Goal: Task Accomplishment & Management: Complete application form

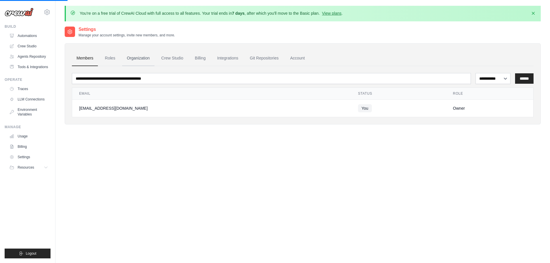
click at [138, 64] on link "Organization" at bounding box center [138, 59] width 32 height 16
click at [181, 60] on link "Crew Studio" at bounding box center [172, 59] width 31 height 16
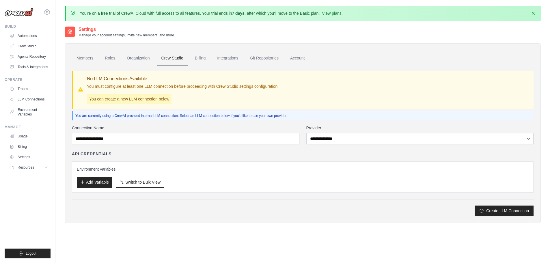
click at [188, 104] on div "No LLM Connections Available You must configure at least one LLM connection bef…" at bounding box center [183, 89] width 192 height 29
click at [185, 133] on div "Connection Name" at bounding box center [186, 134] width 228 height 19
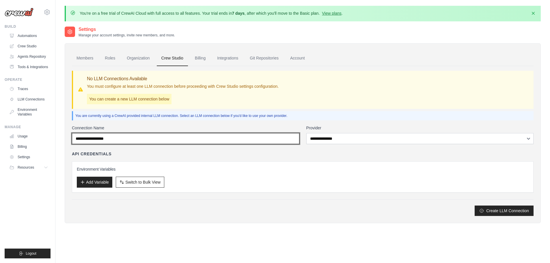
click at [184, 139] on input "Connection Name" at bounding box center [186, 138] width 228 height 11
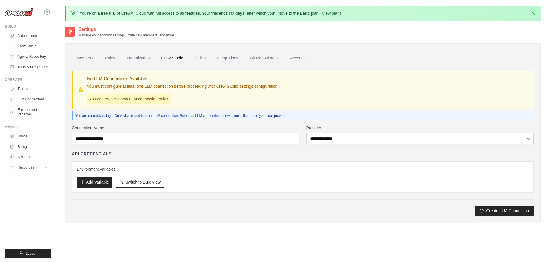
click at [311, 122] on div "**********" at bounding box center [303, 141] width 462 height 150
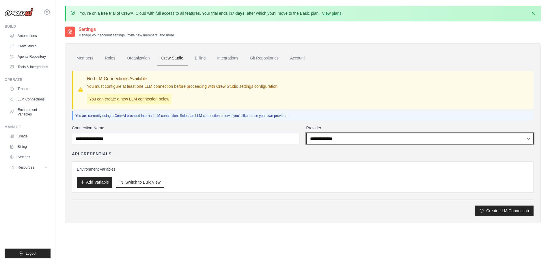
click at [338, 139] on select "**********" at bounding box center [420, 138] width 228 height 11
select select "******"
click at [306, 133] on select "**********" at bounding box center [420, 138] width 228 height 11
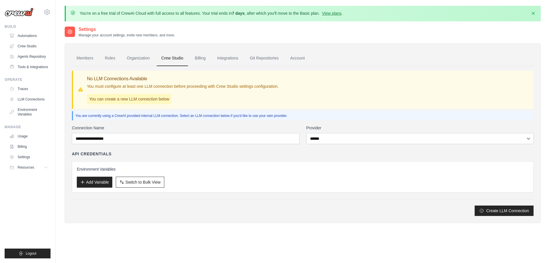
click at [296, 150] on div "**********" at bounding box center [303, 170] width 462 height 91
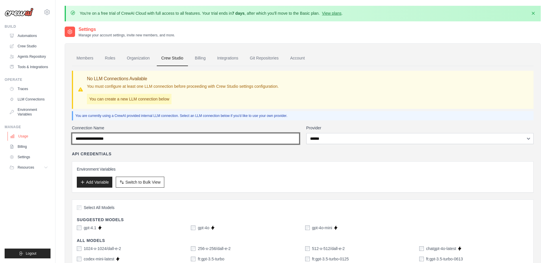
drag, startPoint x: 154, startPoint y: 137, endPoint x: 23, endPoint y: 135, distance: 131.4
drag, startPoint x: 154, startPoint y: 137, endPoint x: 20, endPoint y: 138, distance: 134.6
click at [120, 140] on input "Connection Name" at bounding box center [186, 138] width 228 height 11
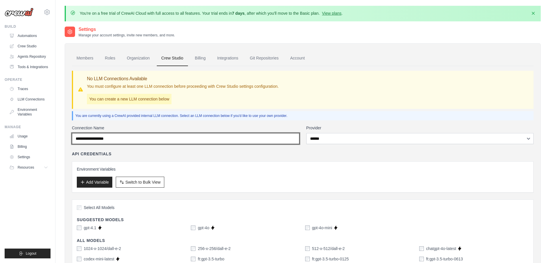
click at [120, 140] on input "Connection Name" at bounding box center [186, 138] width 228 height 11
type input "*"
type input "**********"
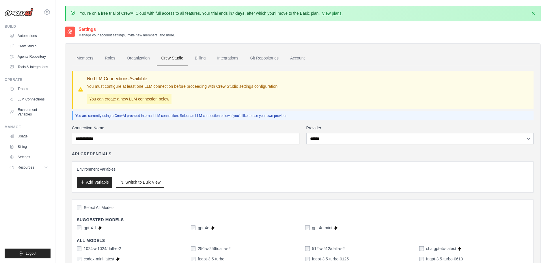
click at [254, 159] on div "API Credentials Environment Variables Add Variable Switch to Bulk View Switch t…" at bounding box center [303, 172] width 462 height 42
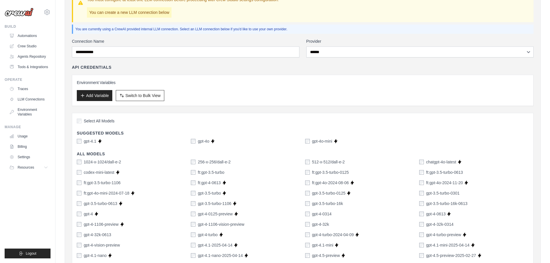
scroll to position [116, 0]
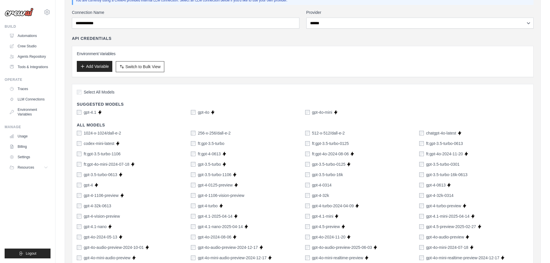
click at [104, 70] on button "Add Variable" at bounding box center [95, 66] width 36 height 11
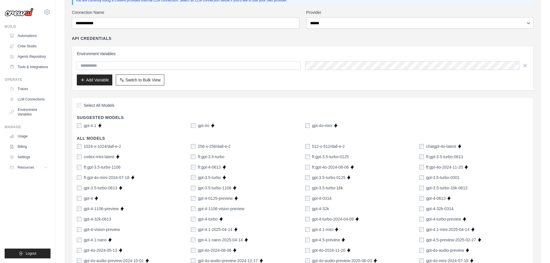
click at [267, 81] on div "Add Variable Switch to Bulk View Switch to Table View" at bounding box center [303, 80] width 452 height 11
click at [327, 70] on div "Environment Variables Add Variable Switch to Bulk View Switch to Table View" at bounding box center [303, 68] width 452 height 35
click at [313, 80] on div "Add Variable Switch to Bulk View Switch to Table View" at bounding box center [303, 80] width 452 height 11
click at [261, 67] on input "text" at bounding box center [189, 65] width 224 height 9
type input "**********"
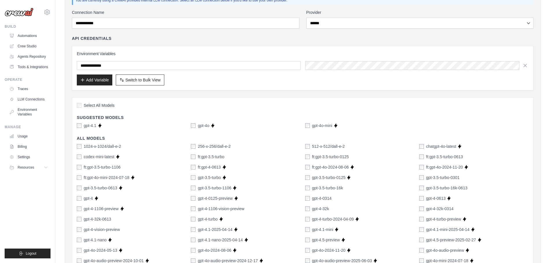
click at [353, 85] on div "Add Variable Switch to Bulk View Switch to Table View" at bounding box center [303, 80] width 452 height 11
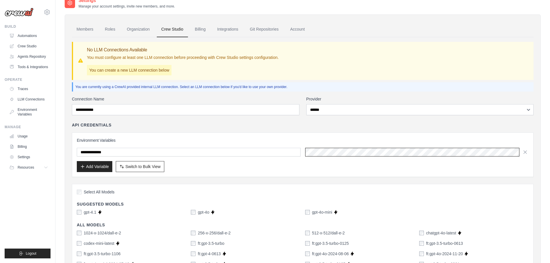
scroll to position [0, 157]
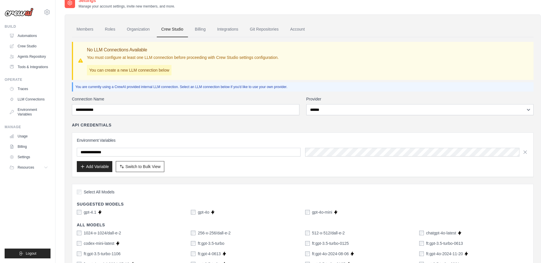
click at [334, 136] on div "**********" at bounding box center [303, 155] width 462 height 44
click at [105, 170] on button "Add Variable" at bounding box center [95, 166] width 36 height 11
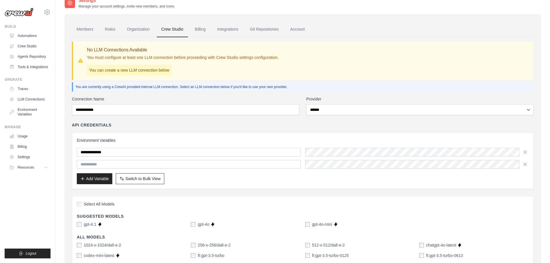
click at [235, 177] on div "Add Variable Switch to Bulk View Switch to Table View" at bounding box center [303, 178] width 452 height 11
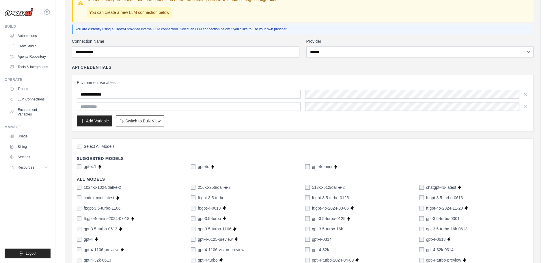
scroll to position [116, 0]
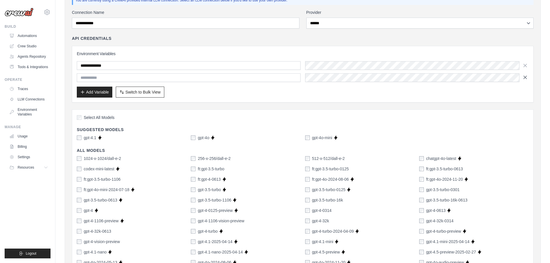
click at [524, 79] on icon "button" at bounding box center [525, 78] width 6 height 6
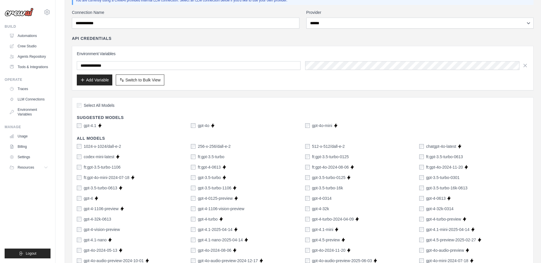
scroll to position [144, 0]
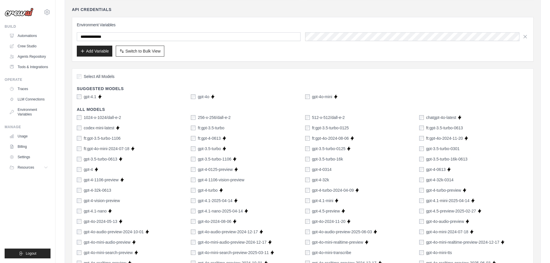
click at [155, 77] on div "Select All Models" at bounding box center [303, 77] width 452 height 8
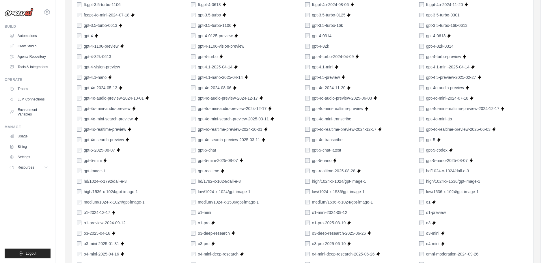
scroll to position [307, 0]
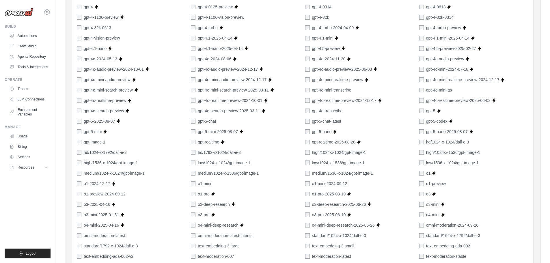
click at [393, 133] on div "gpt-5-nano Supports Crew Studio" at bounding box center [359, 132] width 109 height 6
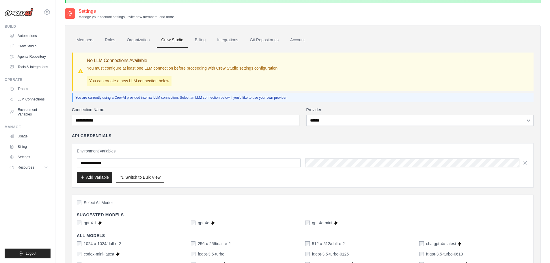
scroll to position [0, 0]
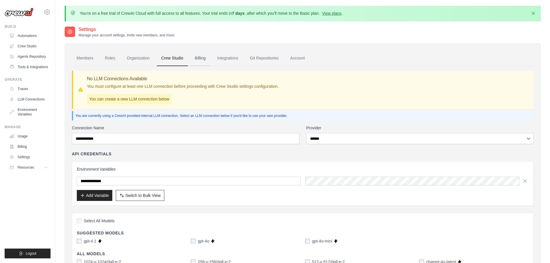
click at [204, 58] on link "Billing" at bounding box center [200, 59] width 20 height 16
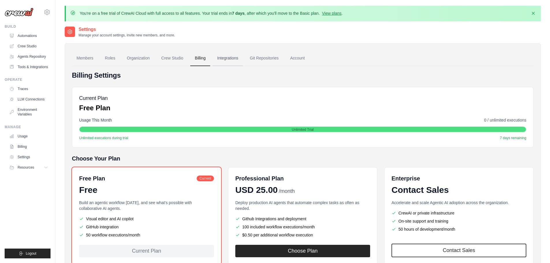
click at [230, 61] on link "Integrations" at bounding box center [228, 59] width 30 height 16
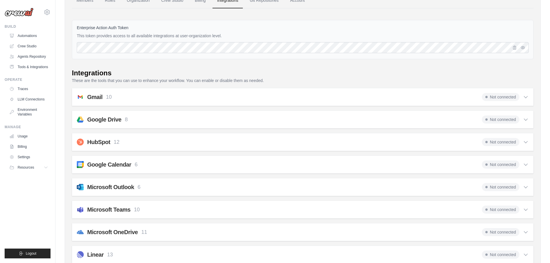
scroll to position [87, 0]
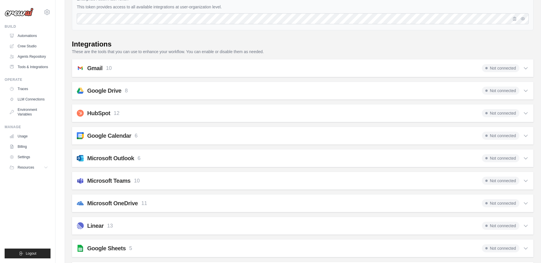
click at [114, 73] on div "Gmail 10 Not connected Select all Retrieve a list of messages.: fetch_emails Se…" at bounding box center [303, 68] width 462 height 18
click at [505, 69] on span "Not connected" at bounding box center [501, 68] width 38 height 8
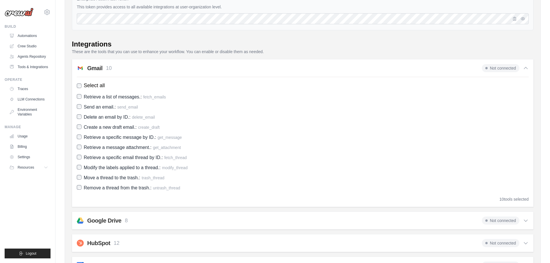
click at [513, 70] on span "Not connected" at bounding box center [501, 68] width 38 height 8
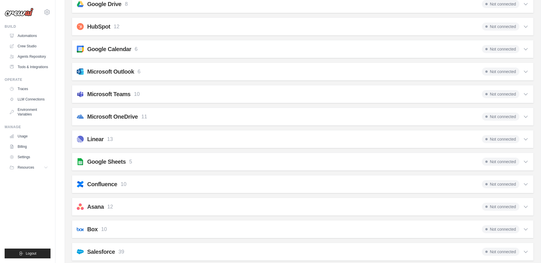
scroll to position [116, 0]
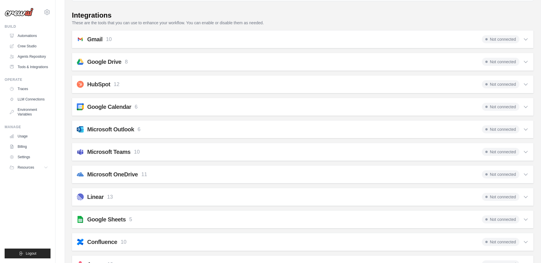
click at [106, 123] on div "Microsoft Outlook 6 Not connected Select all Get email messages from the user's…" at bounding box center [303, 129] width 462 height 18
click at [107, 128] on h2 "Microsoft Outlook" at bounding box center [110, 129] width 47 height 8
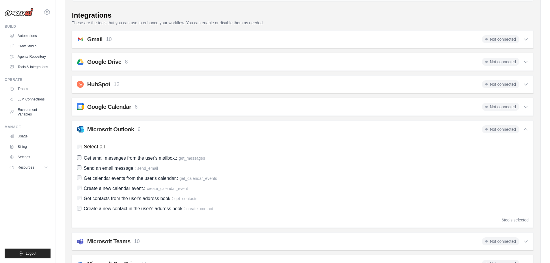
click at [495, 129] on span "Not connected" at bounding box center [501, 129] width 38 height 8
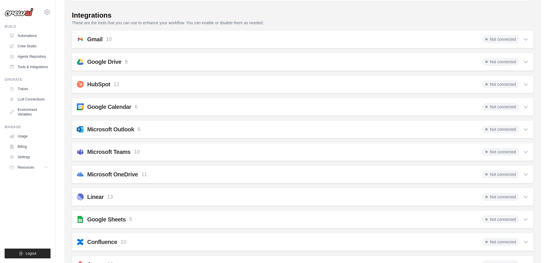
click at [495, 129] on span "Not connected" at bounding box center [501, 129] width 38 height 8
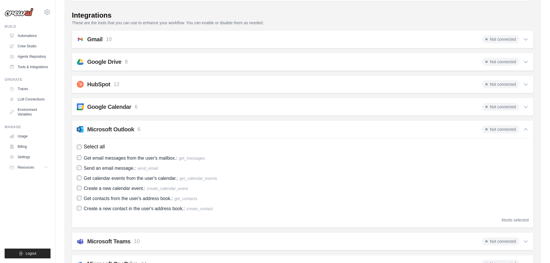
click at [377, 148] on label "Select all" at bounding box center [303, 147] width 452 height 8
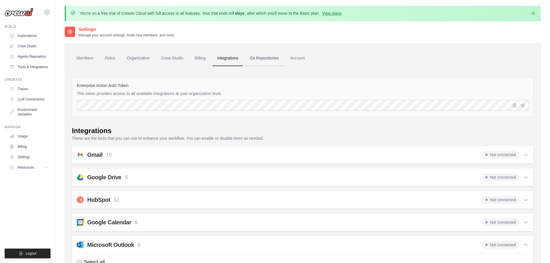
click at [278, 63] on link "Git Repositories" at bounding box center [264, 59] width 38 height 16
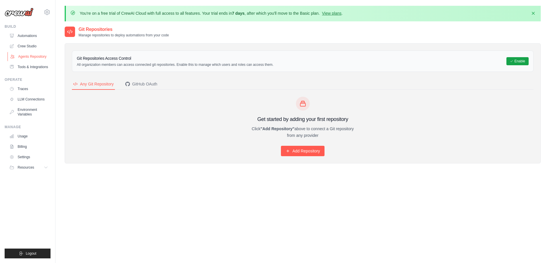
click at [26, 57] on link "Agents Repository" at bounding box center [30, 56] width 44 height 9
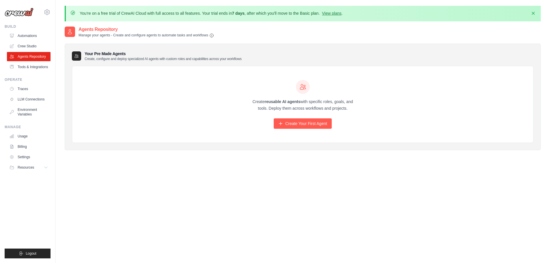
click at [270, 123] on div "Create reusable AI agents with specific roles, goals, and tools. Deploy them ac…" at bounding box center [303, 104] width 111 height 49
click at [280, 123] on icon at bounding box center [280, 123] width 5 height 5
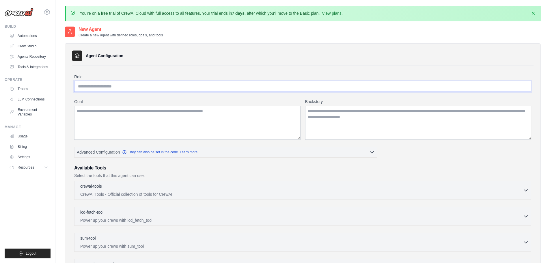
click at [101, 87] on input "Role" at bounding box center [302, 86] width 457 height 11
click at [223, 96] on div "**********" at bounding box center [302, 204] width 457 height 260
drag, startPoint x: 110, startPoint y: 86, endPoint x: 60, endPoint y: 83, distance: 49.5
click at [60, 83] on div "You're on a free trial of CrewAI Cloud with full access to all features. Your t…" at bounding box center [302, 187] width 495 height 362
type input "**********"
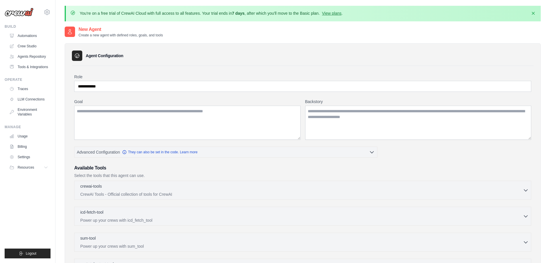
click at [127, 97] on div "**********" at bounding box center [302, 204] width 457 height 260
click at [139, 112] on textarea "Goal" at bounding box center [187, 123] width 226 height 34
type textarea "**********"
click at [382, 125] on textarea "Backstory" at bounding box center [418, 123] width 226 height 34
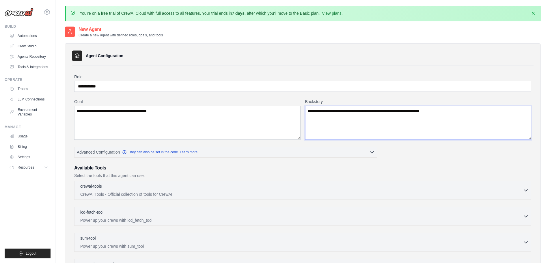
type textarea "**********"
click at [125, 164] on div "**********" at bounding box center [302, 204] width 457 height 260
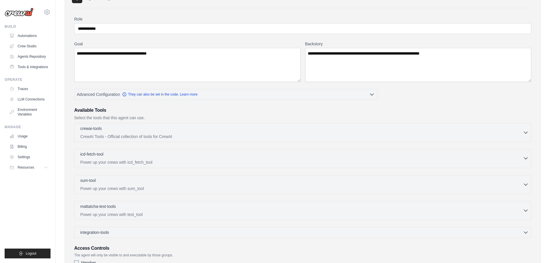
scroll to position [87, 0]
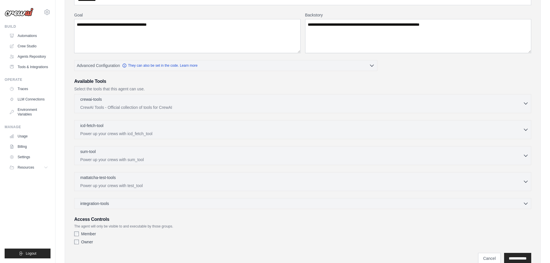
click at [124, 100] on div "crewai-tools 0 selected" at bounding box center [301, 99] width 443 height 7
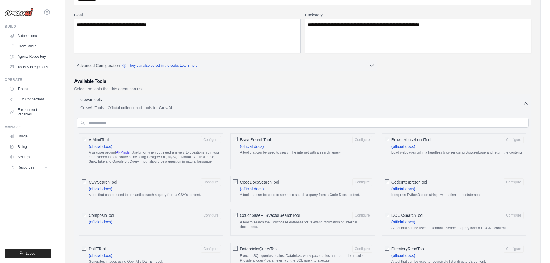
scroll to position [0, 0]
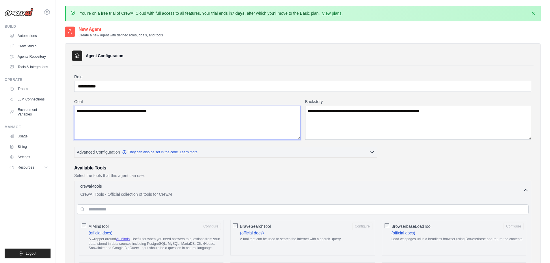
click at [180, 114] on textarea "**********" at bounding box center [187, 123] width 226 height 34
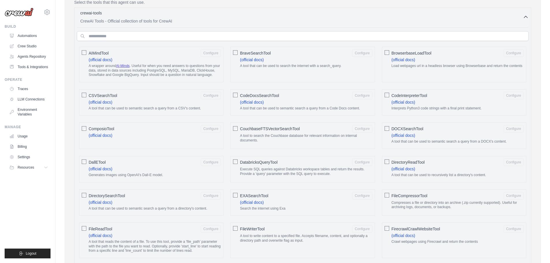
type textarea "**********"
click at [114, 37] on input "text" at bounding box center [303, 36] width 452 height 10
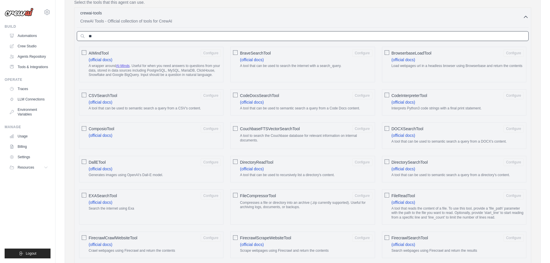
type input "*"
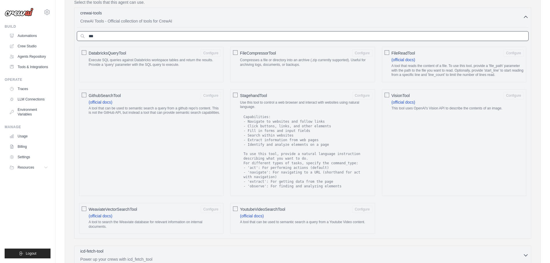
scroll to position [163, 0]
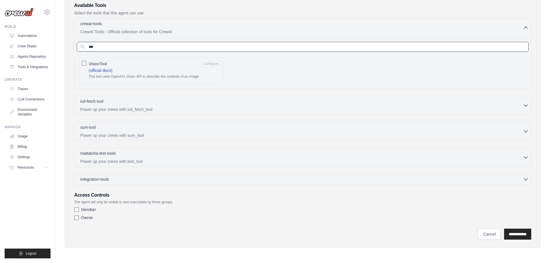
type input "***"
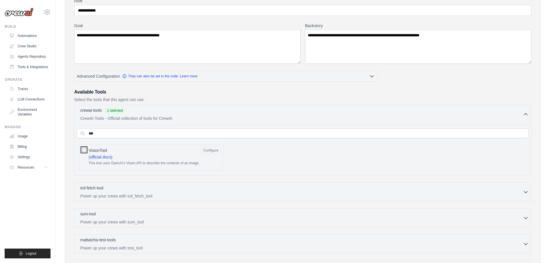
scroll to position [47, 0]
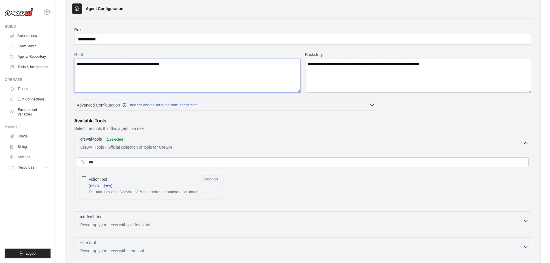
click at [191, 68] on textarea "**********" at bounding box center [187, 76] width 226 height 34
type textarea "**********"
click at [161, 120] on h3 "Available Tools" at bounding box center [302, 121] width 457 height 7
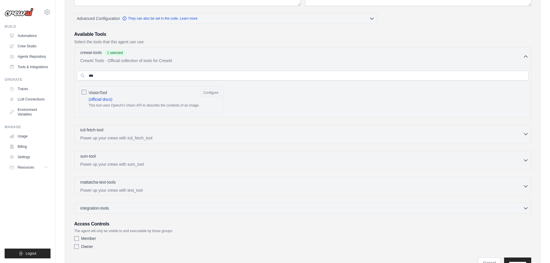
click at [113, 131] on div "icd-fetch-tool 0 selected" at bounding box center [301, 130] width 443 height 7
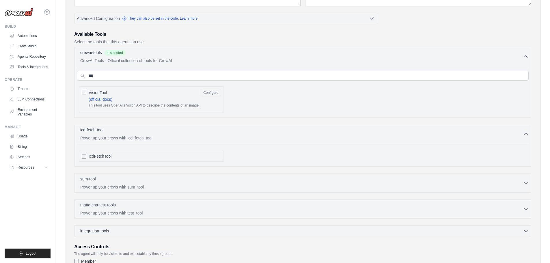
click at [113, 131] on div "icd-fetch-tool 0 selected" at bounding box center [301, 130] width 443 height 7
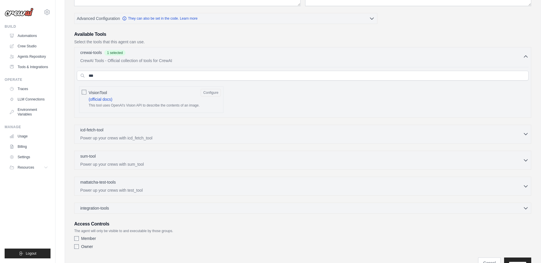
click at [113, 131] on div "icd-fetch-tool 0 selected" at bounding box center [301, 130] width 443 height 7
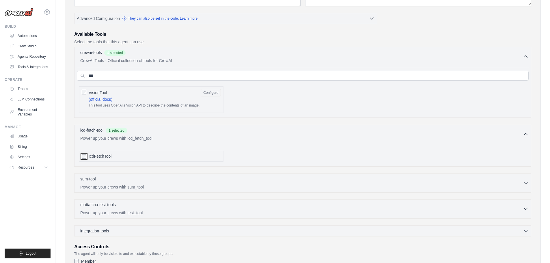
scroll to position [185, 0]
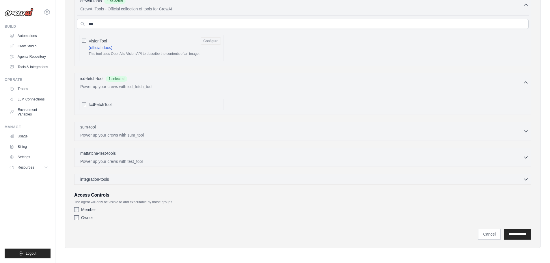
click at [103, 133] on p "Power up your crews with sum_tool" at bounding box center [301, 135] width 443 height 6
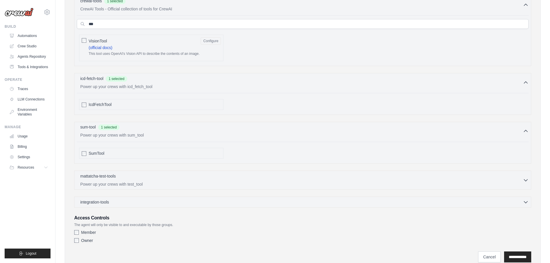
click at [98, 135] on p "Power up your crews with sum_tool" at bounding box center [301, 135] width 443 height 6
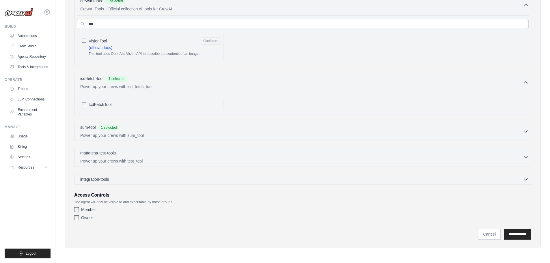
click at [101, 154] on p "mattatcha-test-tools" at bounding box center [98, 153] width 36 height 6
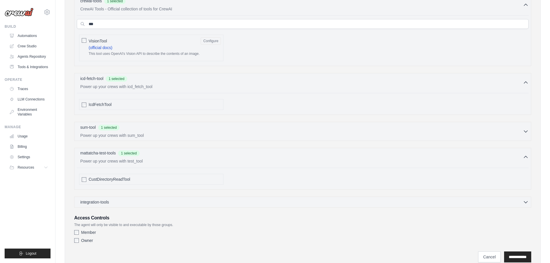
click at [108, 157] on div "mattatcha-test-tools 1 selected Power up your crews with test_tool" at bounding box center [301, 157] width 443 height 14
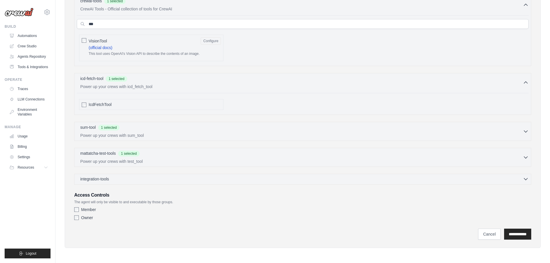
click at [104, 181] on span "integration-tools" at bounding box center [94, 179] width 29 height 6
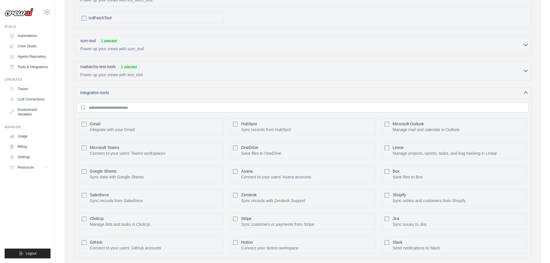
scroll to position [301, 0]
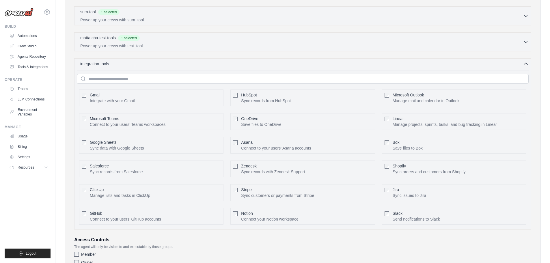
click at [390, 96] on div "Microsoft Outlook Manage mail and calendar in Outlook Configure" at bounding box center [454, 98] width 144 height 17
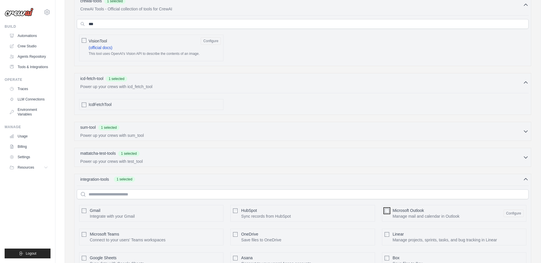
scroll to position [272, 0]
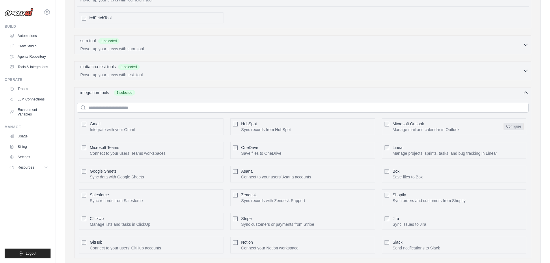
click at [512, 128] on button "Configure" at bounding box center [514, 127] width 20 height 8
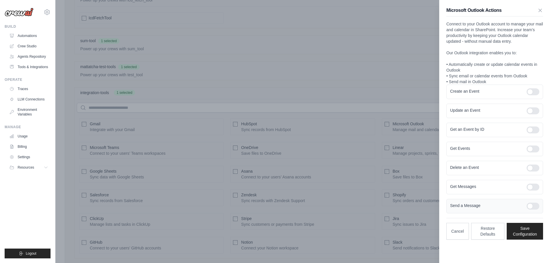
click at [540, 202] on div "Send a Message" at bounding box center [495, 206] width 97 height 14
click at [535, 206] on div at bounding box center [533, 206] width 13 height 7
click at [419, 167] on div at bounding box center [275, 131] width 550 height 263
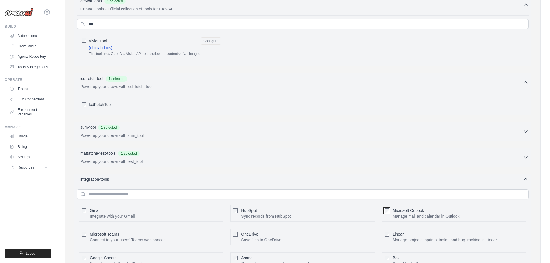
scroll to position [157, 0]
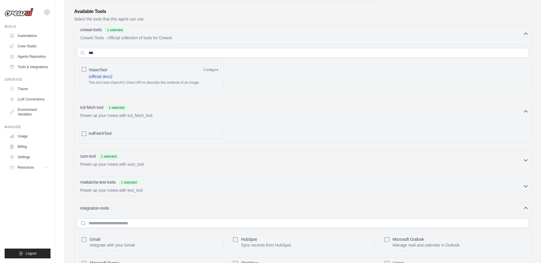
click at [124, 206] on div "integration-tools 0 selected" at bounding box center [304, 208] width 449 height 6
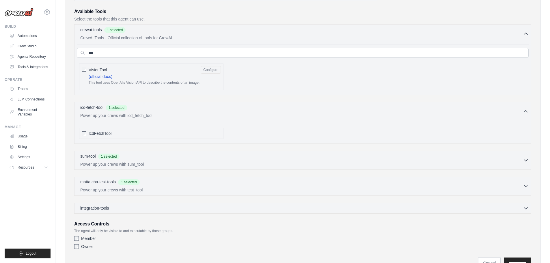
click at [127, 187] on p "Power up your crews with test_tool" at bounding box center [301, 190] width 443 height 6
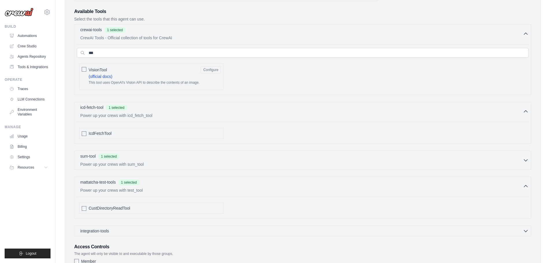
click at [88, 206] on div "CustDirectoryReadTool" at bounding box center [151, 208] width 144 height 11
click at [91, 189] on p "Power up your crews with test_tool" at bounding box center [301, 190] width 443 height 6
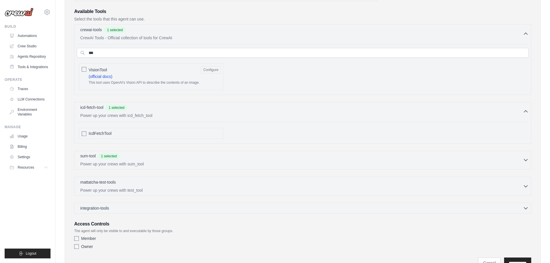
click at [92, 161] on p "Power up your crews with sum_tool" at bounding box center [301, 164] width 443 height 6
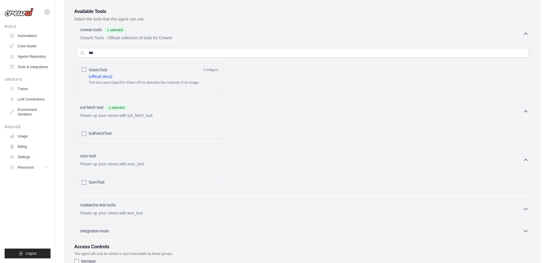
click at [91, 161] on p "Power up your crews with sum_tool" at bounding box center [301, 164] width 443 height 6
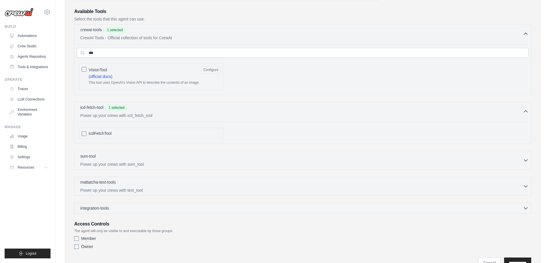
click at [109, 146] on div "crewai-tools 1 selected CrewAI Tools - Official collection of tools for CrewAI …" at bounding box center [302, 118] width 457 height 189
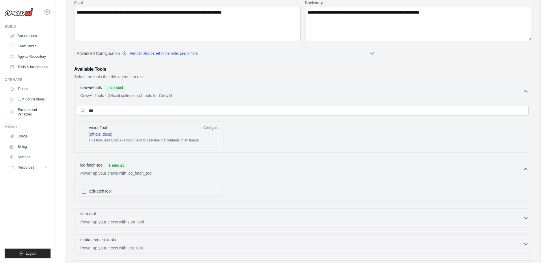
scroll to position [0, 0]
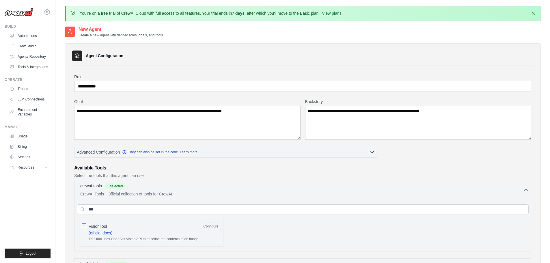
click at [120, 188] on span "1 selected" at bounding box center [115, 186] width 22 height 6
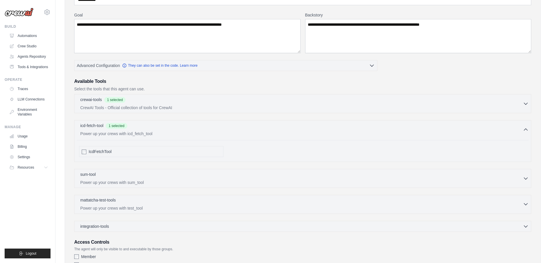
scroll to position [134, 0]
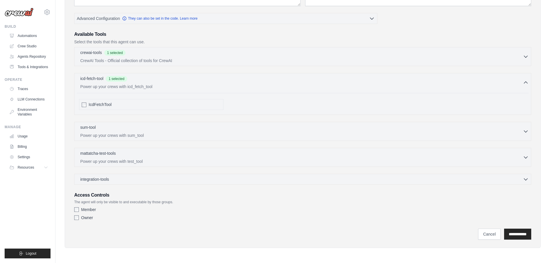
click at [158, 191] on div "**********" at bounding box center [302, 81] width 457 height 283
click at [516, 235] on input "**********" at bounding box center [517, 234] width 27 height 11
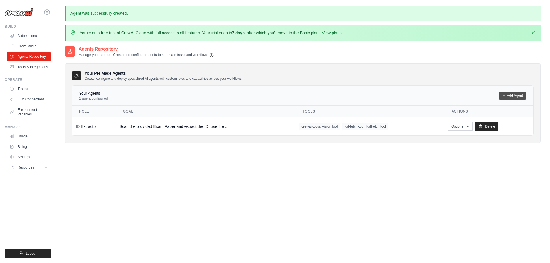
click at [509, 94] on link "Add Agent" at bounding box center [512, 96] width 27 height 8
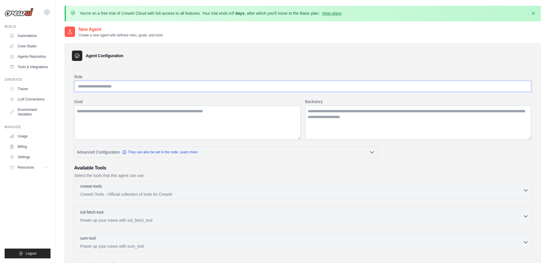
click at [158, 87] on input "Role" at bounding box center [302, 86] width 457 height 11
type input "**********"
click at [151, 106] on textarea "Goal" at bounding box center [187, 123] width 226 height 34
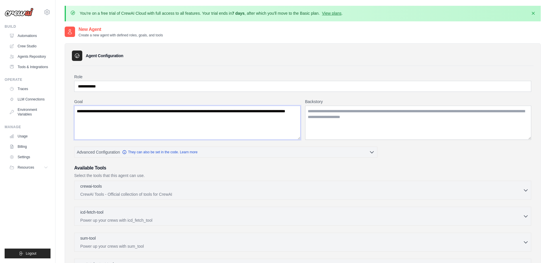
type textarea "**********"
click at [411, 118] on textarea "Backstory" at bounding box center [418, 123] width 226 height 34
type textarea "**********"
click at [245, 165] on h3 "Available Tools" at bounding box center [302, 168] width 457 height 7
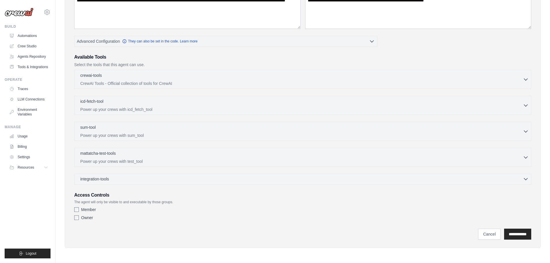
click at [130, 180] on div "integration-tools 0 selected" at bounding box center [304, 179] width 449 height 6
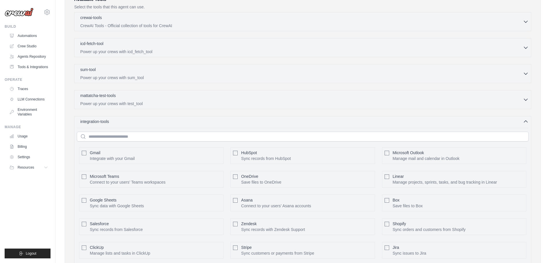
scroll to position [226, 0]
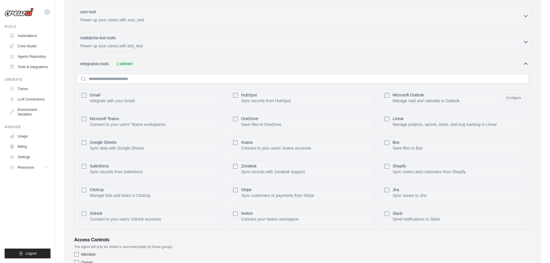
click at [493, 96] on div "Microsoft Outlook Manage mail and calendar in Outlook Configure" at bounding box center [458, 98] width 131 height 12
click at [417, 96] on span "Microsoft Outlook" at bounding box center [408, 95] width 31 height 5
click at [523, 98] on button "Configure" at bounding box center [514, 98] width 20 height 8
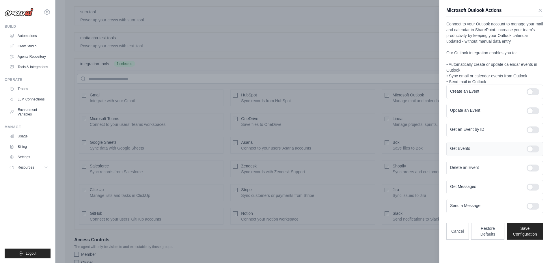
scroll to position [271, 0]
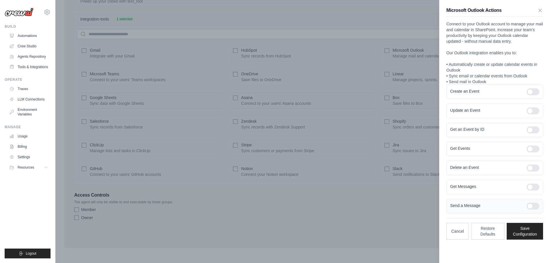
click at [537, 205] on div at bounding box center [533, 206] width 13 height 7
click at [527, 235] on button "Save Configuration" at bounding box center [525, 231] width 36 height 17
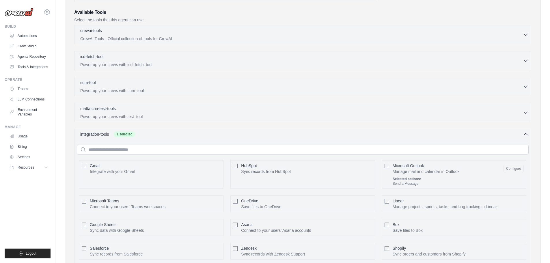
click at [109, 135] on span "integration-tools" at bounding box center [94, 134] width 29 height 6
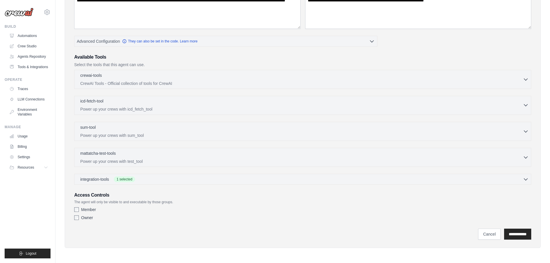
click at [118, 104] on div "icd-fetch-tool 0 selected" at bounding box center [301, 101] width 443 height 7
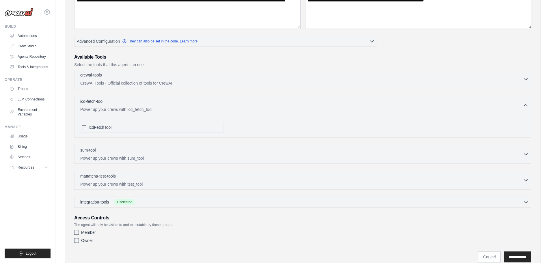
drag, startPoint x: 107, startPoint y: 103, endPoint x: 107, endPoint y: 84, distance: 18.8
click at [107, 102] on div "icd-fetch-tool 0 selected" at bounding box center [301, 101] width 443 height 7
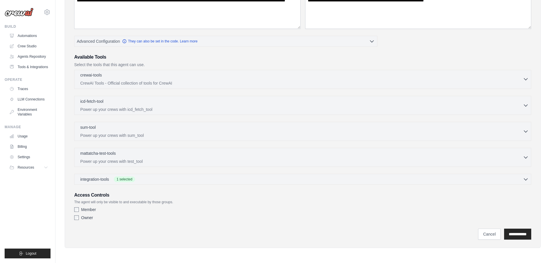
click at [107, 84] on p "CrewAI Tools - Official collection of tools for CrewAI" at bounding box center [301, 83] width 443 height 6
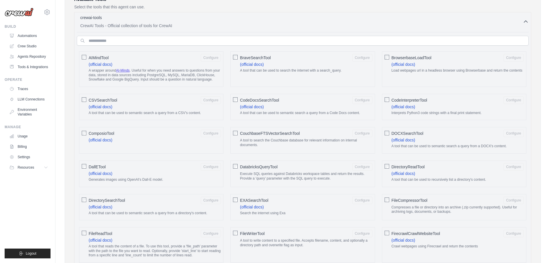
scroll to position [0, 0]
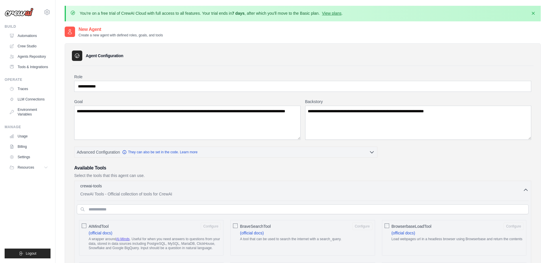
click at [109, 190] on div "crewai-tools 0 selected" at bounding box center [301, 186] width 443 height 7
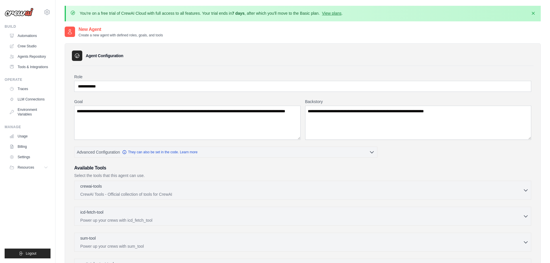
scroll to position [111, 0]
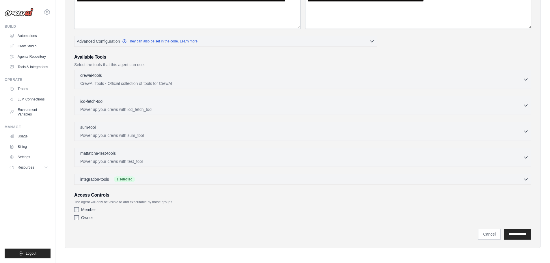
click at [223, 217] on div "Owner" at bounding box center [302, 218] width 457 height 6
click at [79, 210] on div "Member" at bounding box center [302, 210] width 457 height 6
click at [519, 232] on input "**********" at bounding box center [517, 234] width 27 height 11
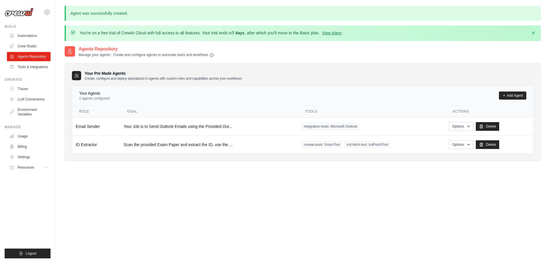
click at [156, 85] on div "Your Pre Made Agents Create, configure and deploy specialized AI agents with cu…" at bounding box center [303, 112] width 476 height 98
click at [23, 69] on link "Tools & Integrations" at bounding box center [30, 66] width 44 height 9
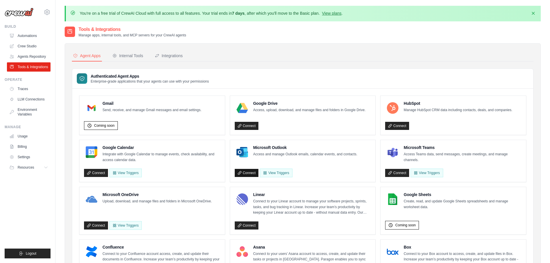
click at [248, 172] on link "Connect" at bounding box center [247, 173] width 24 height 8
click at [136, 52] on button "Internal Tools" at bounding box center [127, 56] width 33 height 11
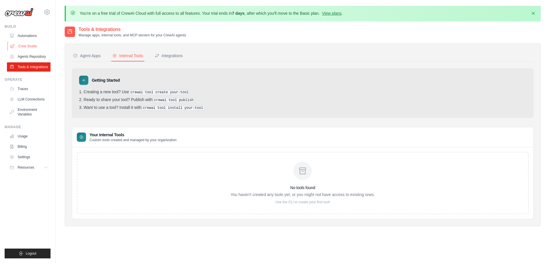
click at [42, 50] on link "Crew Studio" at bounding box center [30, 46] width 44 height 9
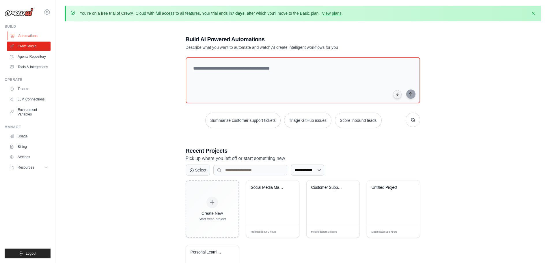
click at [28, 36] on link "Automations" at bounding box center [30, 35] width 44 height 9
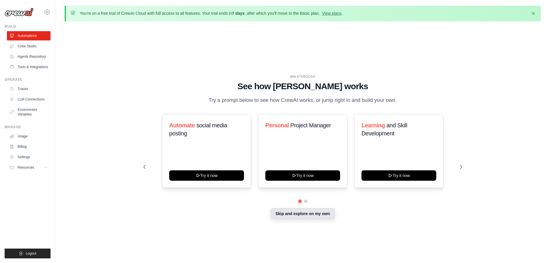
click at [305, 217] on button "Skip and explore on my own" at bounding box center [303, 213] width 64 height 11
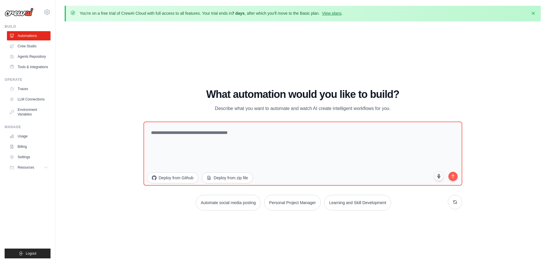
scroll to position [20, 0]
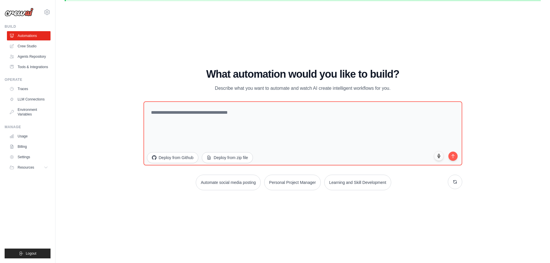
click at [278, 207] on div "WALKTHROUGH See how CrewAI works Try a prompt below to see how CrewAI works, or…" at bounding box center [303, 132] width 476 height 252
click at [118, 148] on div "WALKTHROUGH See how CrewAI works Try a prompt below to see how CrewAI works, or…" at bounding box center [303, 132] width 476 height 252
click at [36, 48] on link "Crew Studio" at bounding box center [30, 46] width 44 height 9
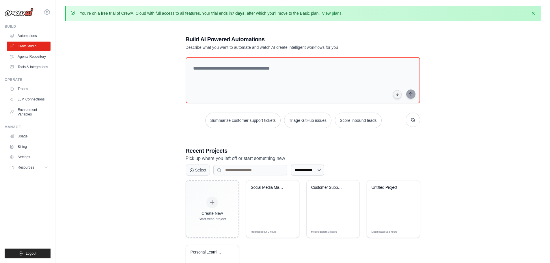
scroll to position [55, 0]
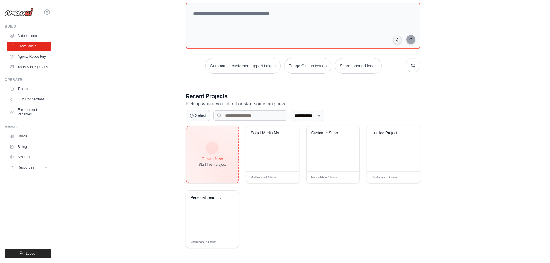
click at [202, 156] on div "Create New" at bounding box center [212, 159] width 27 height 6
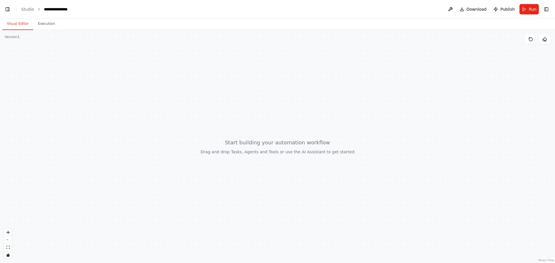
scroll to position [192, 0]
click at [545, 12] on button "Toggle Right Sidebar" at bounding box center [546, 9] width 8 height 8
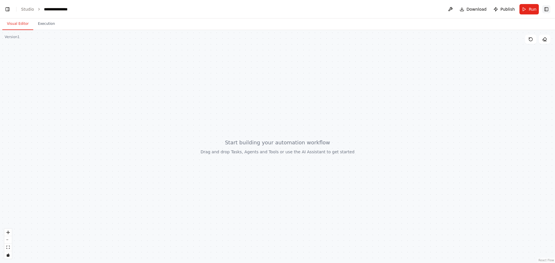
click at [545, 12] on button "Toggle Right Sidebar" at bounding box center [546, 9] width 8 height 8
drag, startPoint x: 136, startPoint y: 80, endPoint x: 120, endPoint y: 76, distance: 15.8
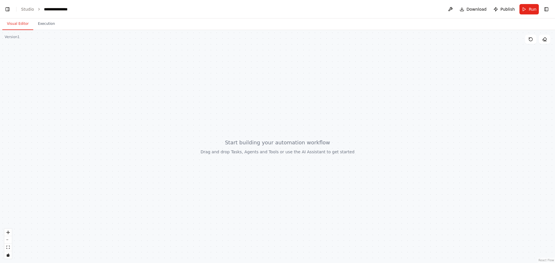
click at [132, 80] on div at bounding box center [277, 146] width 555 height 233
click at [44, 30] on div at bounding box center [277, 146] width 555 height 233
click at [44, 28] on button "Execution" at bounding box center [46, 24] width 26 height 12
click at [18, 27] on button "Visual Editor" at bounding box center [17, 24] width 31 height 12
click at [56, 85] on div at bounding box center [277, 146] width 555 height 233
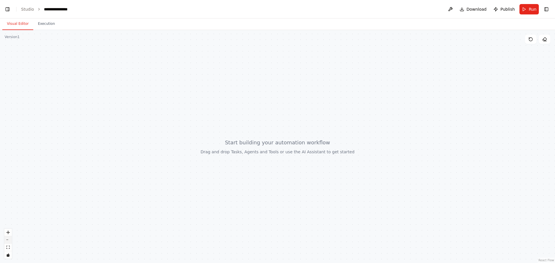
click at [9, 240] on button "zoom out" at bounding box center [8, 240] width 8 height 8
click at [9, 232] on icon "zoom in" at bounding box center [7, 232] width 3 height 3
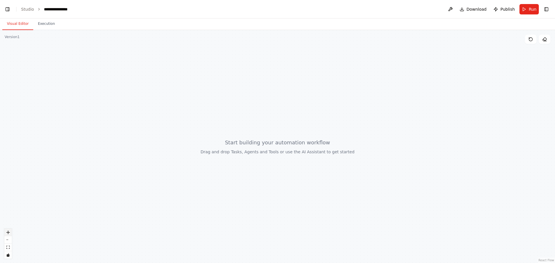
click at [9, 232] on icon "zoom in" at bounding box center [7, 232] width 3 height 3
drag, startPoint x: 9, startPoint y: 232, endPoint x: 8, endPoint y: 242, distance: 9.5
click at [9, 232] on icon "zoom in" at bounding box center [7, 232] width 3 height 3
click at [8, 249] on button "fit view" at bounding box center [8, 248] width 8 height 8
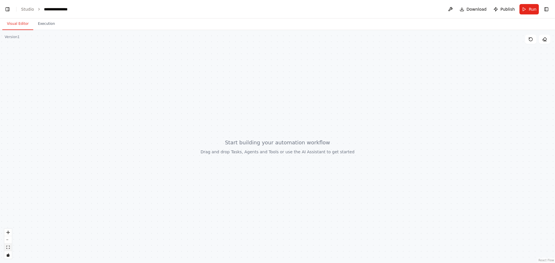
click at [8, 248] on icon "fit view" at bounding box center [7, 247] width 3 height 3
drag, startPoint x: 8, startPoint y: 248, endPoint x: 14, endPoint y: 241, distance: 9.4
click at [8, 248] on icon "fit view" at bounding box center [7, 247] width 3 height 3
click at [8, 10] on button "Toggle Left Sidebar" at bounding box center [7, 9] width 8 height 8
click at [23, 10] on link "Studio" at bounding box center [27, 9] width 13 height 5
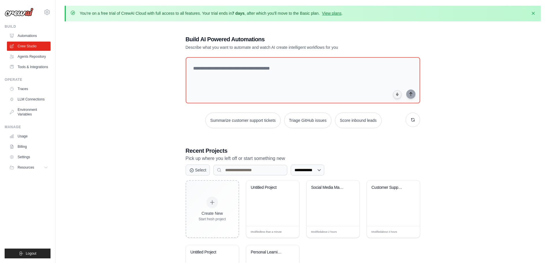
scroll to position [55, 0]
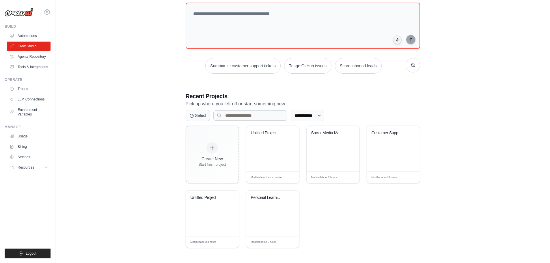
click at [150, 135] on div "**********" at bounding box center [303, 114] width 476 height 286
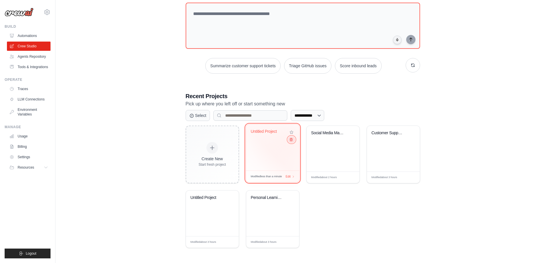
click at [292, 139] on icon at bounding box center [291, 140] width 4 height 4
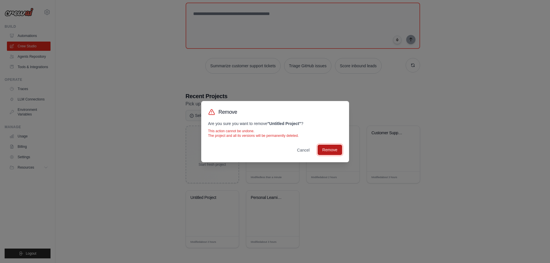
click at [326, 147] on button "Remove" at bounding box center [330, 150] width 24 height 10
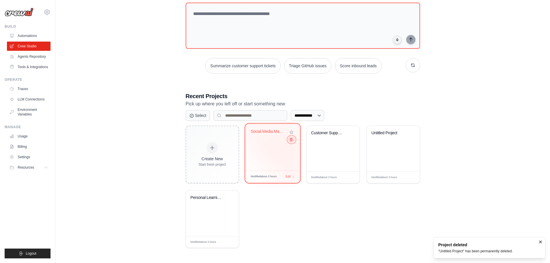
click at [290, 143] on div "Social Media Management Hub" at bounding box center [272, 147] width 53 height 46
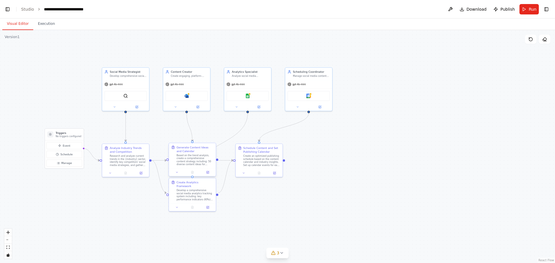
scroll to position [16092, 0]
click at [281, 255] on icon at bounding box center [281, 253] width 5 height 5
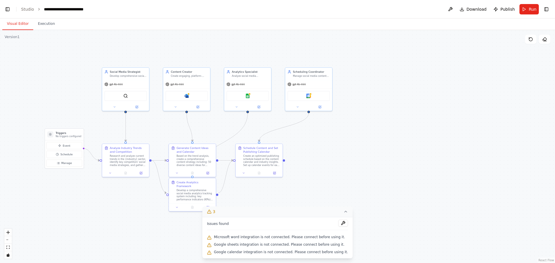
click at [336, 178] on div ".deletable-edge-delete-btn { width: 20px; height: 20px; border: 0px solid #ffff…" at bounding box center [277, 146] width 555 height 233
click at [343, 213] on icon at bounding box center [345, 211] width 5 height 5
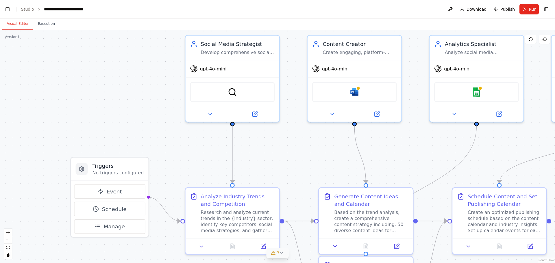
drag, startPoint x: 106, startPoint y: 103, endPoint x: 114, endPoint y: 103, distance: 7.8
click at [114, 103] on div ".deletable-edge-delete-btn { width: 20px; height: 20px; border: 0px solid #ffff…" at bounding box center [277, 146] width 555 height 233
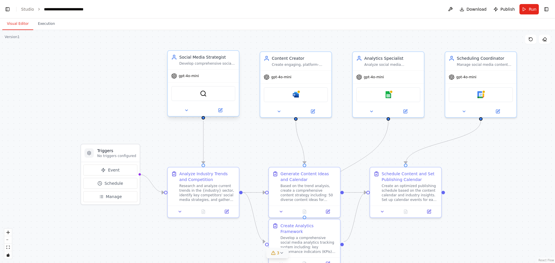
click at [176, 62] on div "Social Media Strategist Develop comprehensive social media strategies for {indu…" at bounding box center [203, 60] width 64 height 12
click at [178, 60] on div "Social Media Strategist Develop comprehensive social media strategies for {indu…" at bounding box center [203, 60] width 64 height 12
click at [170, 57] on div "Social Media Strategist Develop comprehensive social media strategies for {indu…" at bounding box center [203, 60] width 71 height 18
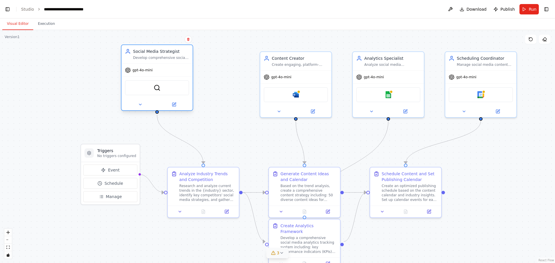
drag, startPoint x: 193, startPoint y: 63, endPoint x: 155, endPoint y: 55, distance: 39.0
click at [155, 55] on div "Social Media Strategist Develop comprehensive social media strategies for {indu…" at bounding box center [161, 55] width 56 height 12
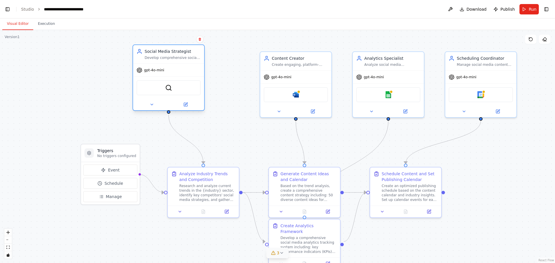
drag, startPoint x: 155, startPoint y: 55, endPoint x: 136, endPoint y: 61, distance: 19.5
click at [136, 61] on div "Social Media Strategist Develop comprehensive social media strategies for {indu…" at bounding box center [168, 54] width 71 height 18
click at [152, 105] on icon at bounding box center [151, 104] width 5 height 5
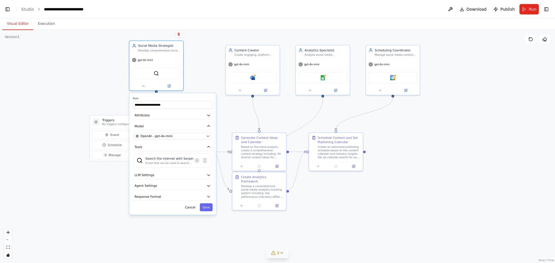
drag, startPoint x: 109, startPoint y: 111, endPoint x: 118, endPoint y: 83, distance: 29.6
click at [118, 83] on div ".deletable-edge-delete-btn { width: 20px; height: 20px; border: 0px solid #ffff…" at bounding box center [277, 146] width 555 height 233
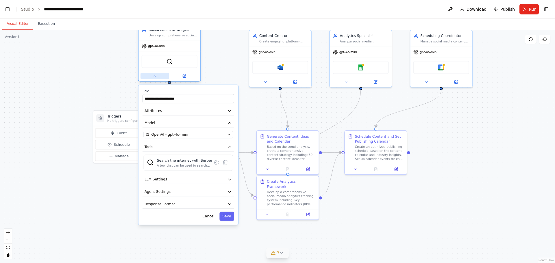
click at [157, 77] on icon at bounding box center [154, 76] width 4 height 4
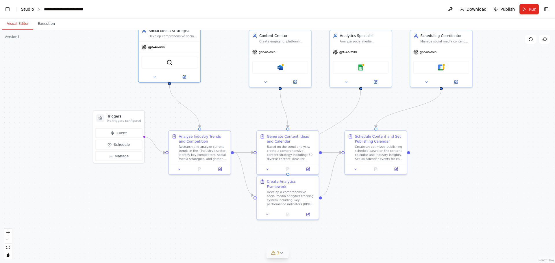
click at [22, 11] on link "Studio" at bounding box center [27, 9] width 13 height 5
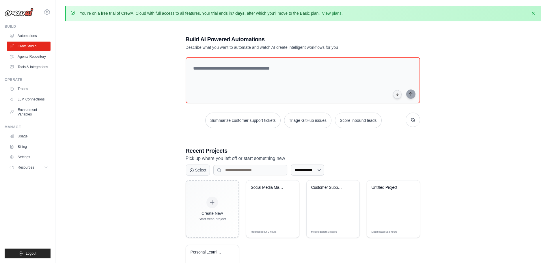
scroll to position [29, 0]
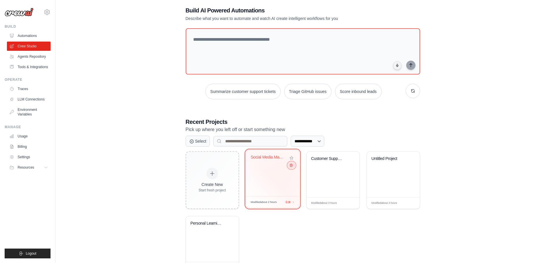
click at [290, 166] on icon at bounding box center [291, 165] width 4 height 4
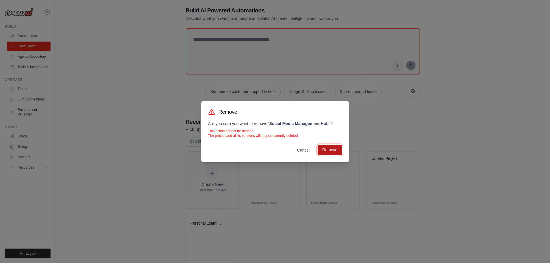
click at [324, 148] on button "Remove" at bounding box center [330, 150] width 24 height 10
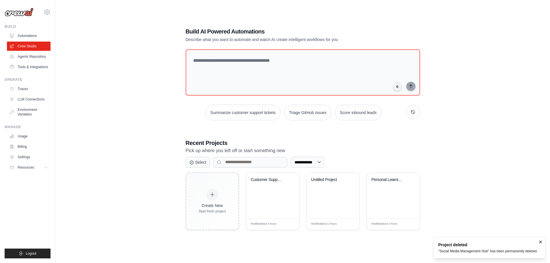
scroll to position [32, 0]
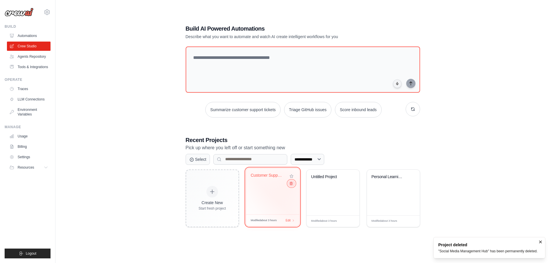
click at [291, 185] on icon at bounding box center [291, 183] width 3 height 3
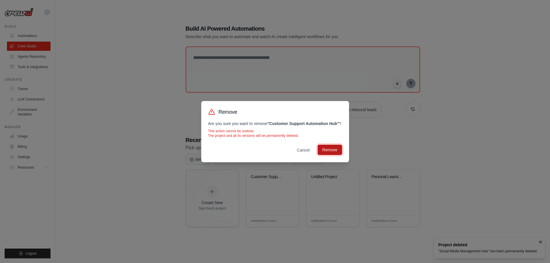
click at [323, 155] on button "Remove" at bounding box center [330, 150] width 24 height 10
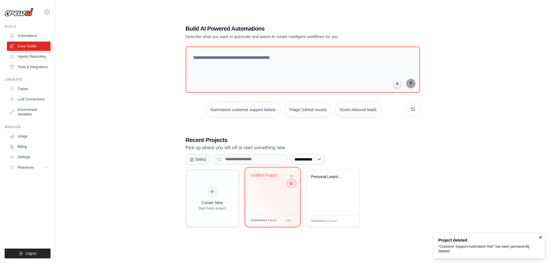
click at [291, 185] on icon at bounding box center [291, 183] width 3 height 3
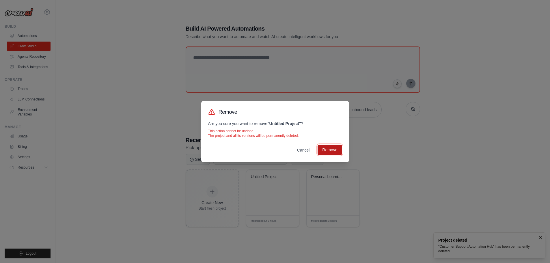
click at [328, 149] on button "Remove" at bounding box center [330, 150] width 24 height 10
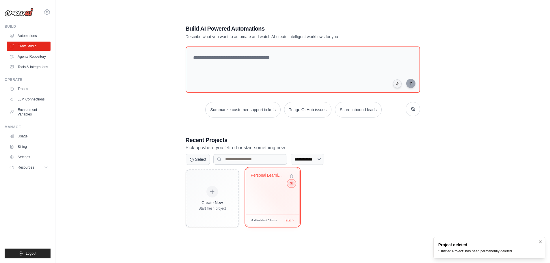
click at [292, 185] on icon at bounding box center [291, 183] width 4 height 4
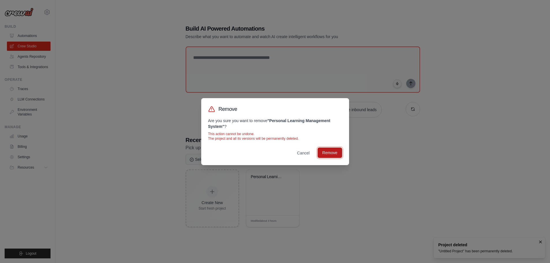
click at [328, 155] on button "Remove" at bounding box center [330, 153] width 24 height 10
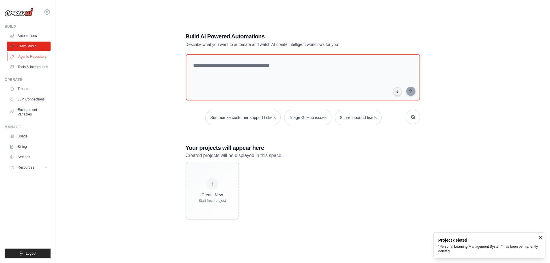
click at [22, 55] on link "Agents Repository" at bounding box center [30, 56] width 44 height 9
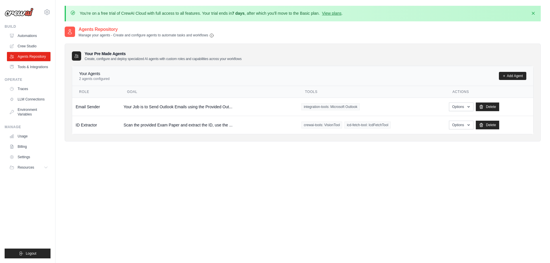
click at [290, 178] on div "Agents Repository Manage your agents - Create and configure agents to automate …" at bounding box center [303, 157] width 476 height 263
click at [269, 169] on div "Agents Repository Manage your agents - Create and configure agents to automate …" at bounding box center [303, 157] width 476 height 263
click at [34, 66] on link "Tools & Integrations" at bounding box center [30, 66] width 44 height 9
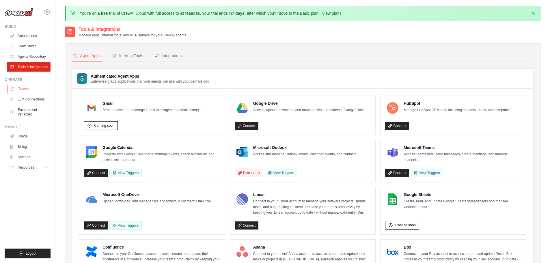
click at [28, 90] on link "Traces" at bounding box center [30, 88] width 44 height 9
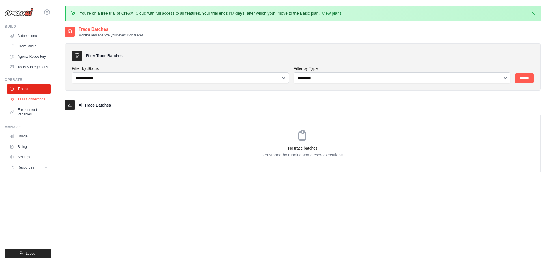
click at [37, 103] on link "LLM Connections" at bounding box center [30, 99] width 44 height 9
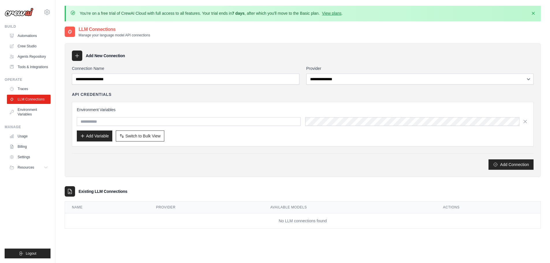
click at [238, 161] on div "Add Connection" at bounding box center [303, 164] width 462 height 10
click at [31, 114] on link "Environment Variables" at bounding box center [30, 112] width 44 height 14
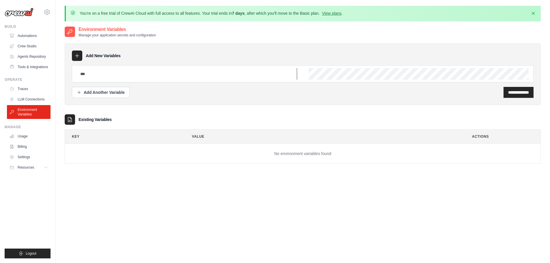
click at [87, 79] on input "text" at bounding box center [187, 74] width 220 height 12
click at [140, 77] on input "text" at bounding box center [187, 74] width 220 height 12
click at [101, 91] on div "Add Another Variable" at bounding box center [101, 92] width 48 height 6
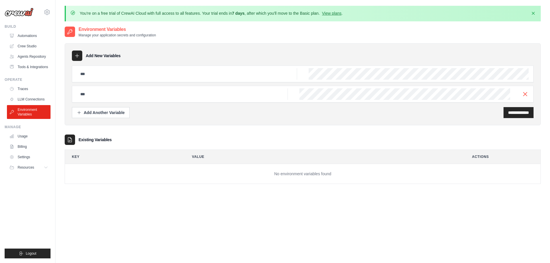
click at [530, 94] on div at bounding box center [303, 94] width 462 height 17
click at [522, 92] on icon "button" at bounding box center [525, 93] width 7 height 7
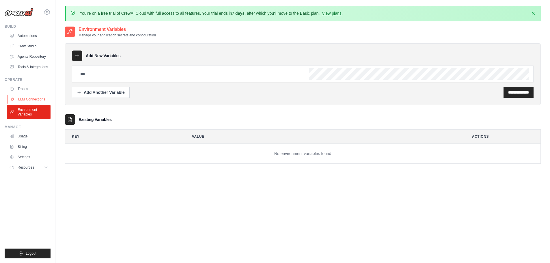
click at [25, 101] on link "LLM Connections" at bounding box center [30, 99] width 44 height 9
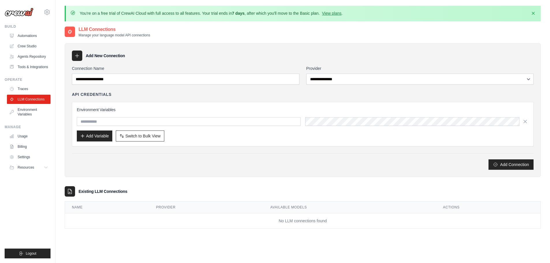
click at [93, 108] on h3 "Environment Variables" at bounding box center [303, 110] width 452 height 6
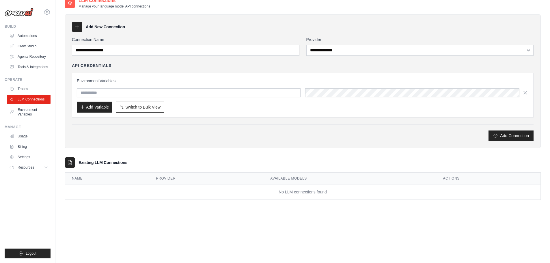
scroll to position [32, 0]
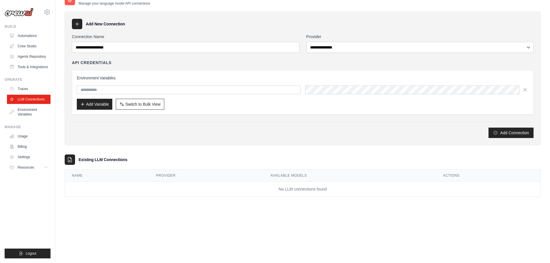
click at [208, 146] on div "**********" at bounding box center [303, 101] width 476 height 191
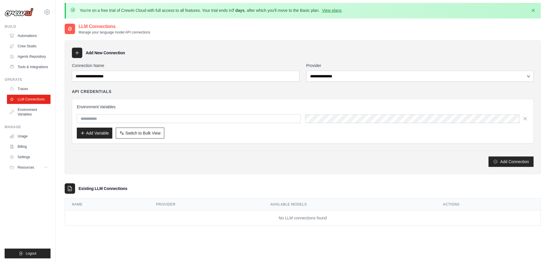
scroll to position [0, 0]
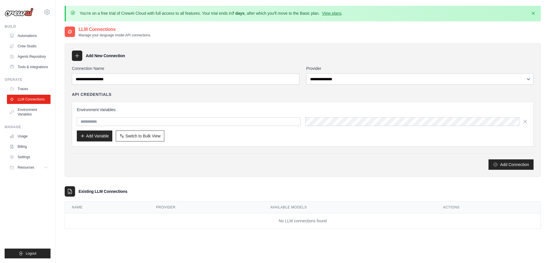
click at [165, 165] on div "Add Connection" at bounding box center [303, 164] width 462 height 10
click at [32, 110] on link "Environment Variables" at bounding box center [30, 112] width 44 height 14
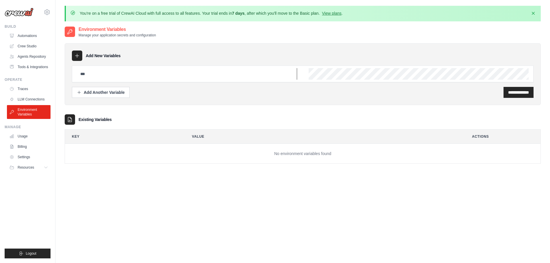
click at [89, 76] on input "text" at bounding box center [187, 74] width 220 height 12
type input "**********"
click at [337, 68] on div "**********" at bounding box center [303, 74] width 462 height 17
click at [508, 90] on input "**********" at bounding box center [518, 93] width 21 height 6
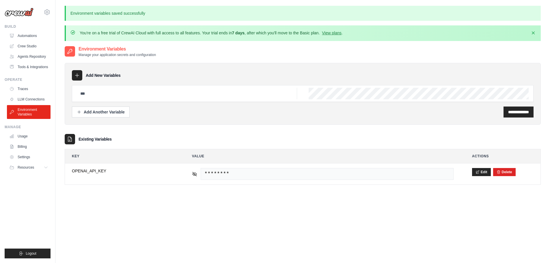
click at [269, 123] on div "**********" at bounding box center [303, 94] width 476 height 62
click at [32, 100] on link "LLM Connections" at bounding box center [30, 99] width 44 height 9
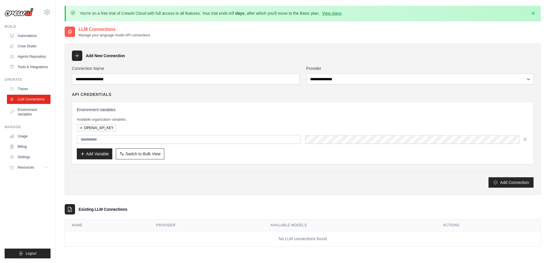
click at [170, 89] on div "**********" at bounding box center [303, 127] width 462 height 122
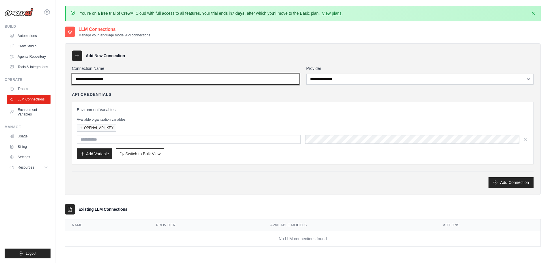
click at [119, 74] on input "Connection Name" at bounding box center [186, 79] width 228 height 11
click at [127, 79] on input "Connection Name" at bounding box center [186, 79] width 228 height 11
type input "******"
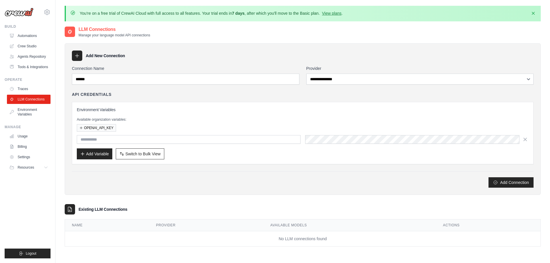
drag, startPoint x: 322, startPoint y: 94, endPoint x: 326, endPoint y: 88, distance: 6.5
click at [322, 95] on div "API Credentials" at bounding box center [303, 95] width 462 height 6
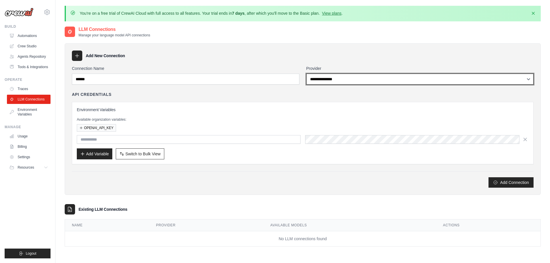
click at [331, 79] on select "**********" at bounding box center [420, 79] width 228 height 11
select select "******"
click at [306, 74] on select "**********" at bounding box center [420, 79] width 228 height 11
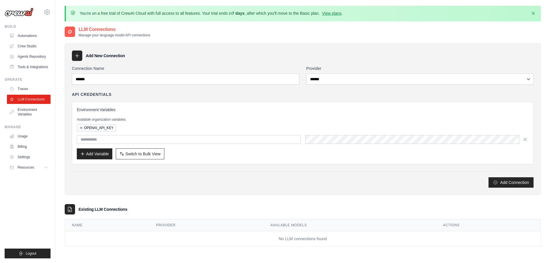
click at [330, 96] on div "API Credentials" at bounding box center [303, 95] width 462 height 6
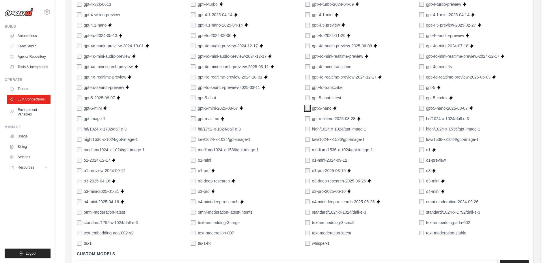
scroll to position [404, 0]
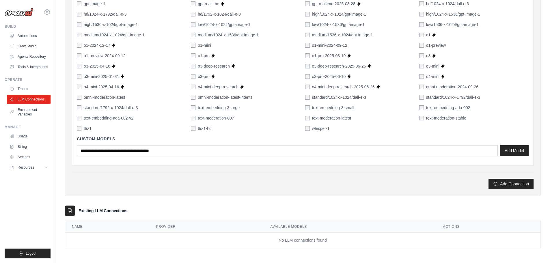
click at [512, 152] on button "Add Model" at bounding box center [514, 150] width 29 height 11
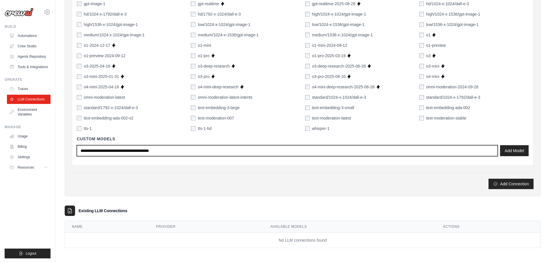
click at [154, 149] on input "text" at bounding box center [287, 150] width 421 height 11
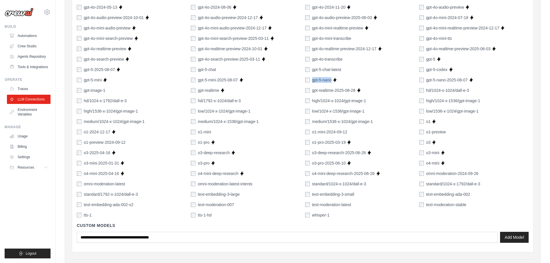
drag, startPoint x: 312, startPoint y: 79, endPoint x: 341, endPoint y: 82, distance: 29.8
click at [341, 82] on div "gpt-5-nano Supports Crew Studio" at bounding box center [359, 80] width 109 height 6
copy div "gpt-5-nano"
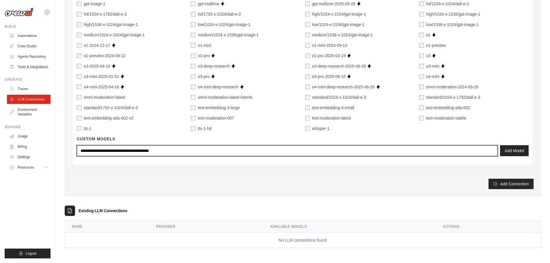
click at [346, 149] on input "text" at bounding box center [287, 150] width 421 height 11
paste input "**********"
type input "**********"
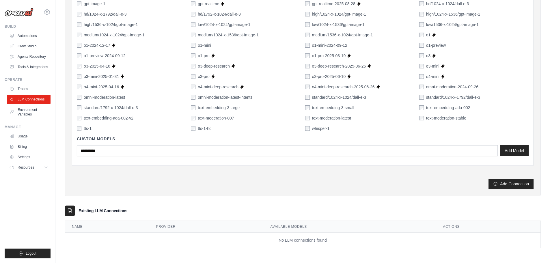
click at [517, 151] on button "Add Model" at bounding box center [514, 150] width 29 height 11
click at [505, 183] on button "Add Connection" at bounding box center [511, 183] width 45 height 10
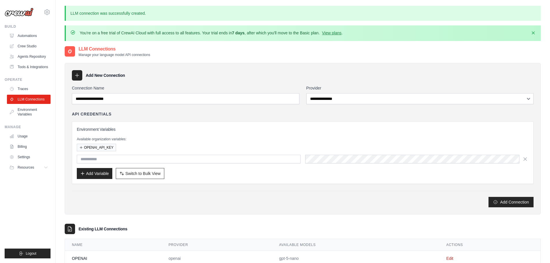
click at [344, 183] on div "Environment Variables Available organization variables: OPENAI_API_KEY Add Vari…" at bounding box center [303, 153] width 462 height 62
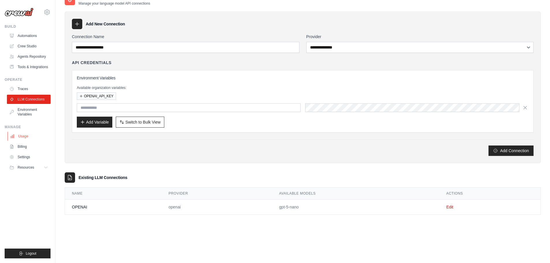
click at [36, 137] on link "Usage" at bounding box center [30, 136] width 44 height 9
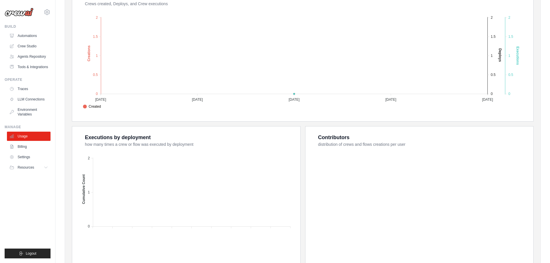
scroll to position [176, 0]
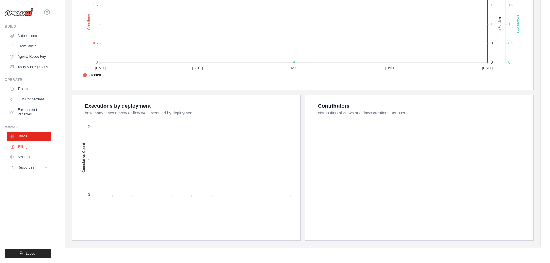
click at [29, 148] on link "Billing" at bounding box center [30, 146] width 44 height 9
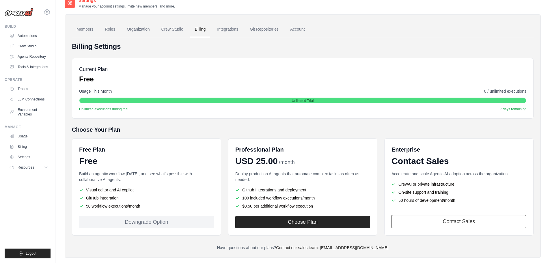
scroll to position [39, 0]
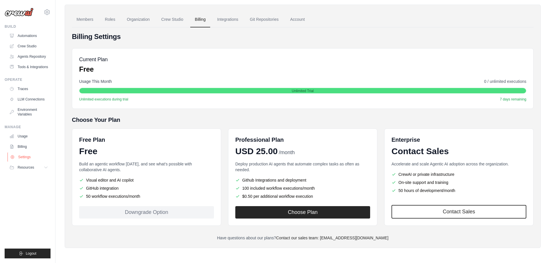
click at [18, 153] on link "Settings" at bounding box center [30, 156] width 44 height 9
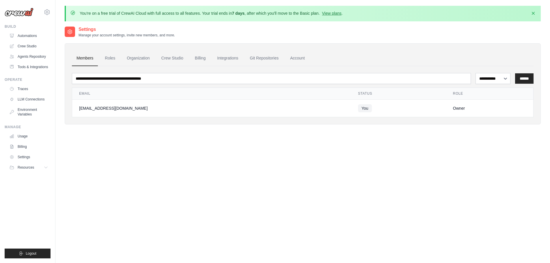
scroll to position [29, 0]
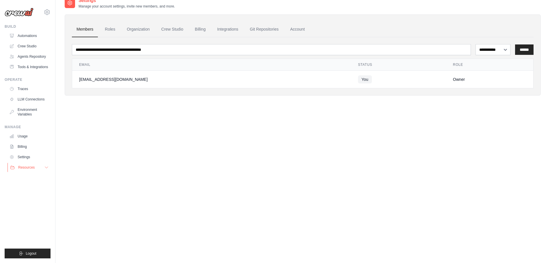
click at [39, 170] on button "Resources" at bounding box center [30, 167] width 44 height 9
click at [43, 169] on button "Resources" at bounding box center [30, 167] width 44 height 9
click at [44, 168] on button "Resources" at bounding box center [30, 167] width 44 height 9
click at [24, 95] on link "LLM Connections" at bounding box center [30, 99] width 44 height 9
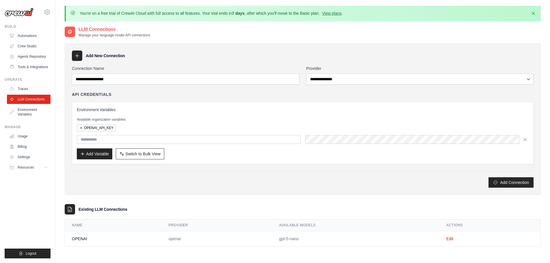
click at [162, 101] on div "API Credentials Environment Variables Available organization variables: OPENAI_…" at bounding box center [303, 128] width 462 height 73
click at [20, 64] on link "Tools & Integrations" at bounding box center [30, 66] width 44 height 9
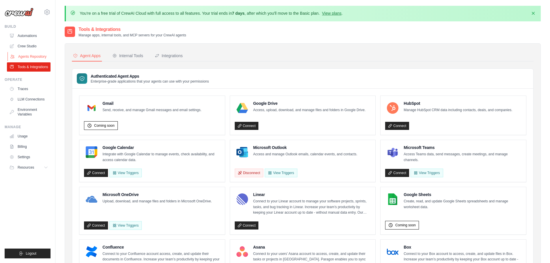
click at [37, 53] on link "Agents Repository" at bounding box center [30, 56] width 44 height 9
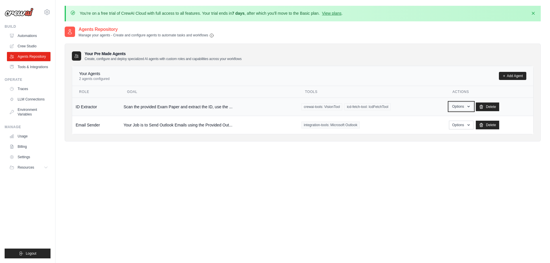
click at [468, 106] on icon "button" at bounding box center [469, 106] width 2 height 1
click at [34, 49] on link "Crew Studio" at bounding box center [30, 46] width 44 height 9
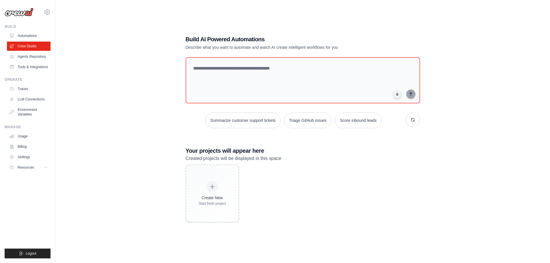
scroll to position [32, 0]
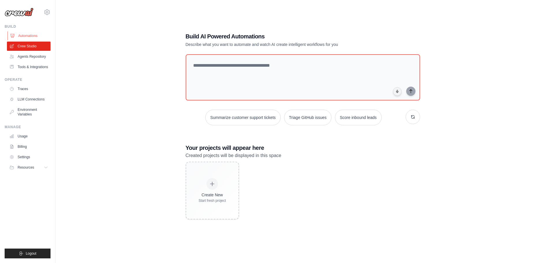
click at [31, 32] on link "Automations" at bounding box center [30, 35] width 44 height 9
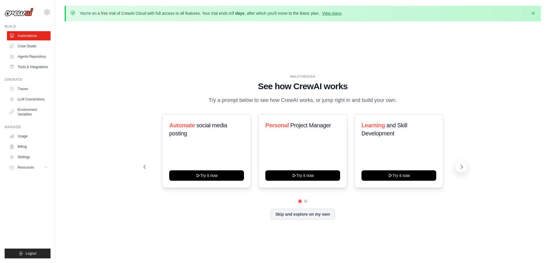
click at [460, 170] on button at bounding box center [461, 167] width 12 height 12
click at [321, 217] on button "Skip and explore on my own" at bounding box center [303, 213] width 64 height 11
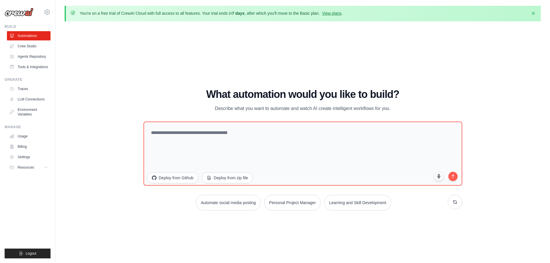
scroll to position [20, 0]
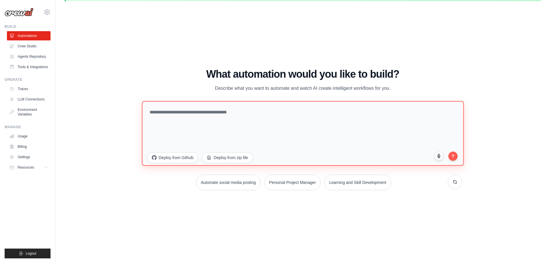
click at [189, 121] on textarea at bounding box center [303, 133] width 322 height 65
type textarea "*"
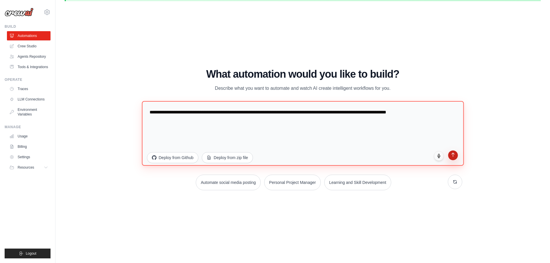
type textarea "**********"
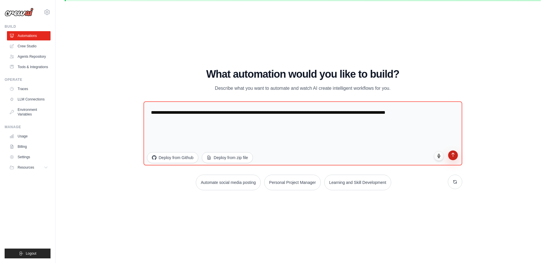
click at [453, 158] on button "submit" at bounding box center [453, 155] width 10 height 10
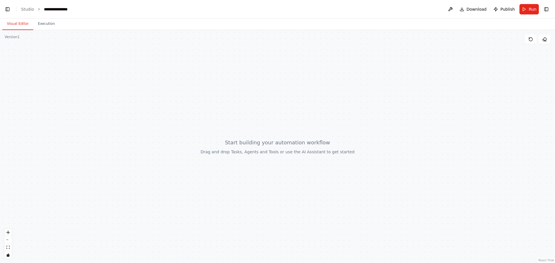
scroll to position [443, 0]
click at [452, 8] on button at bounding box center [449, 9] width 9 height 10
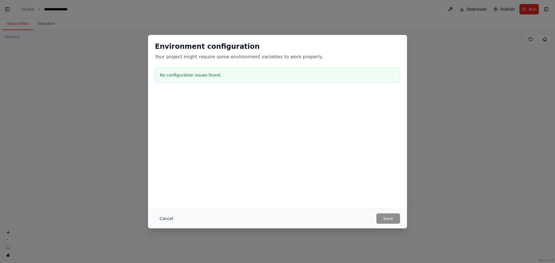
scroll to position [2166, 0]
click at [165, 221] on button "Cancel" at bounding box center [166, 218] width 23 height 10
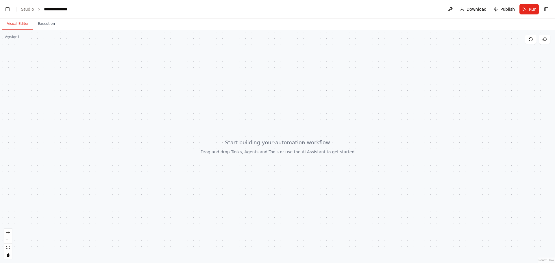
scroll to position [2378, 0]
click at [166, 220] on div at bounding box center [277, 146] width 555 height 233
